Goal: Browse casually: Explore the website without a specific task or goal

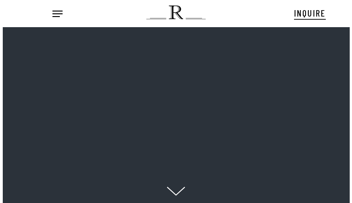
scroll to position [9, 11]
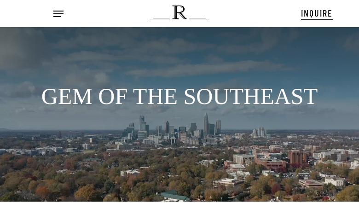
scroll to position [13, 0]
